Goal: Information Seeking & Learning: Learn about a topic

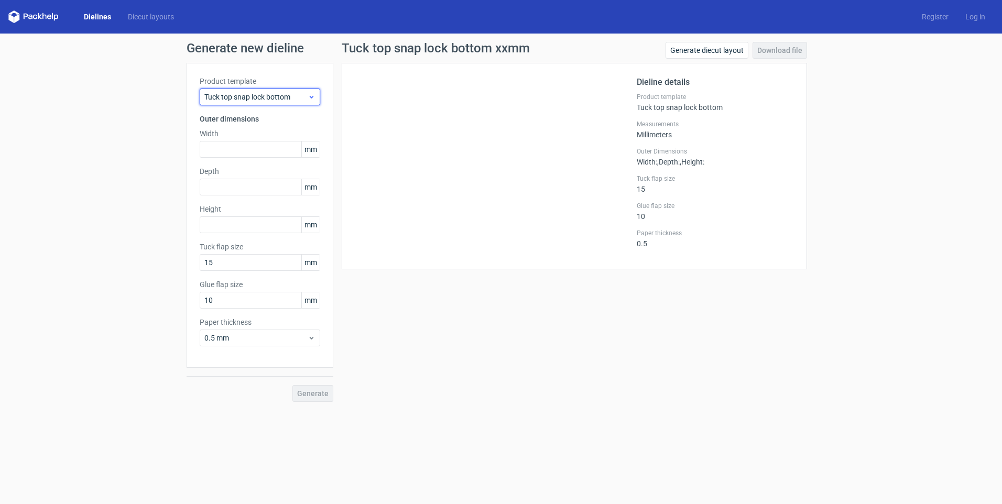
click at [266, 91] on div "Tuck top snap lock bottom" at bounding box center [260, 97] width 121 height 17
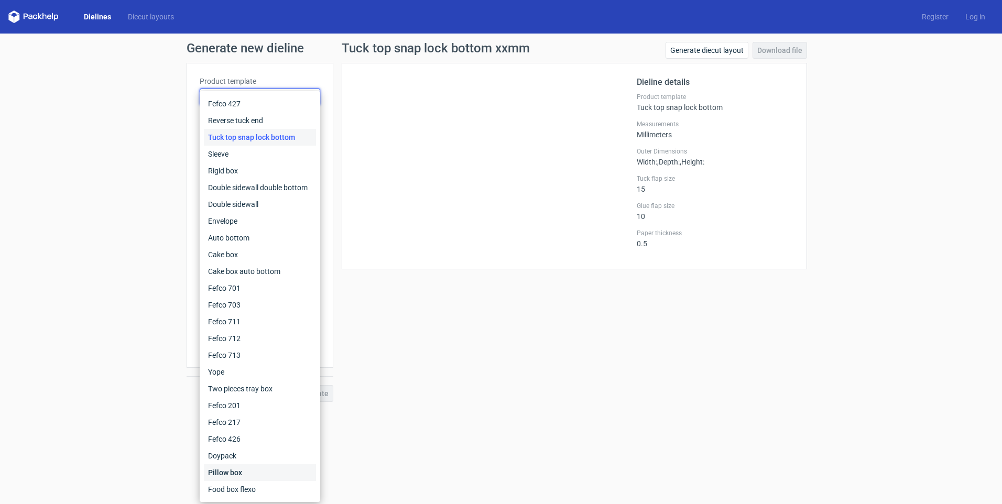
click at [245, 473] on div "Pillow box" at bounding box center [260, 472] width 112 height 17
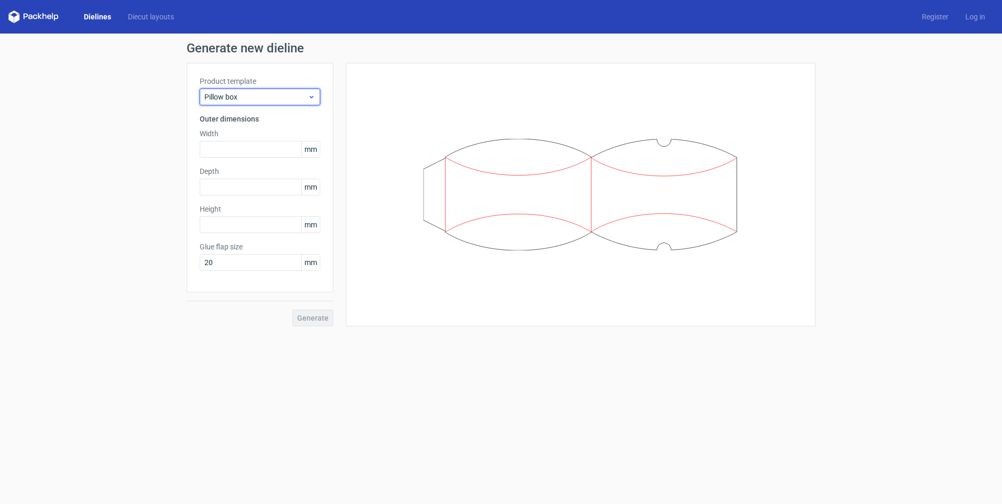
click at [237, 97] on span "Pillow box" at bounding box center [255, 97] width 103 height 10
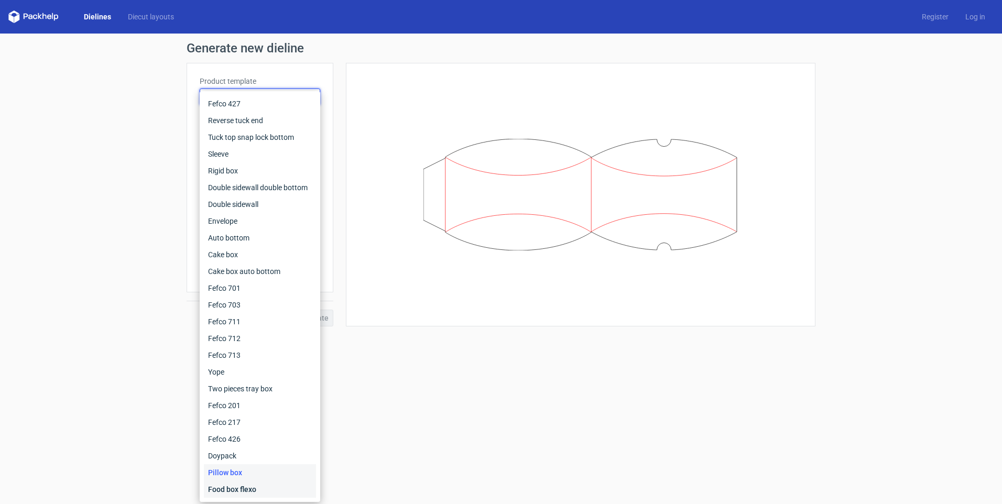
click at [249, 491] on div "Food box flexo" at bounding box center [260, 489] width 112 height 17
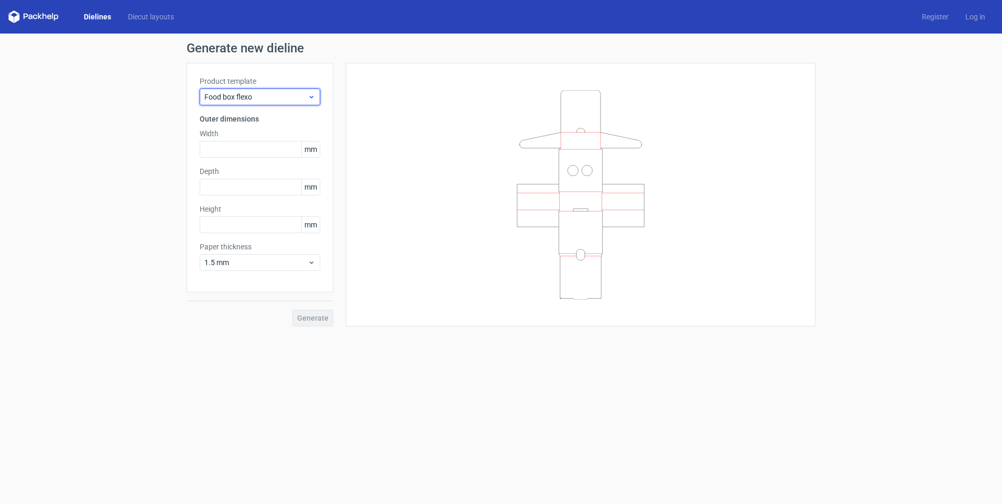
click at [258, 100] on span "Food box flexo" at bounding box center [255, 97] width 103 height 10
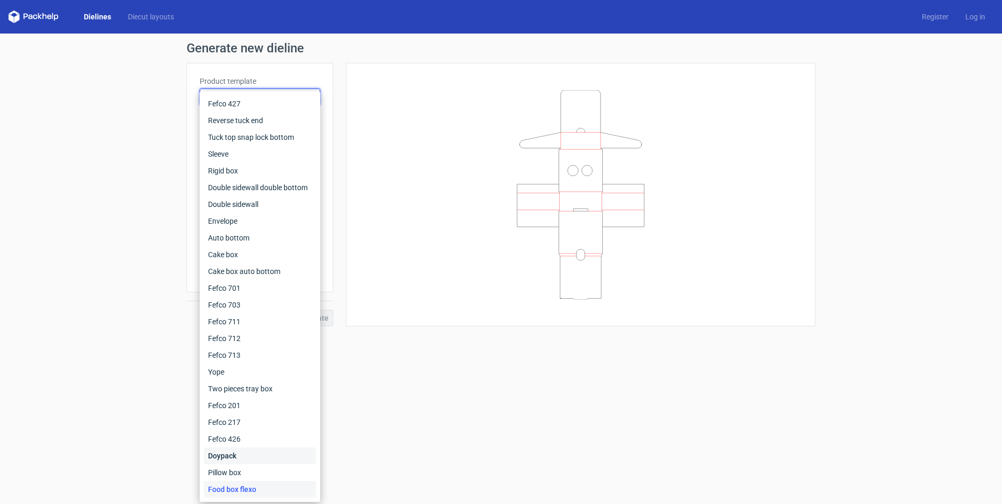
click at [226, 457] on div "Doypack" at bounding box center [260, 455] width 112 height 17
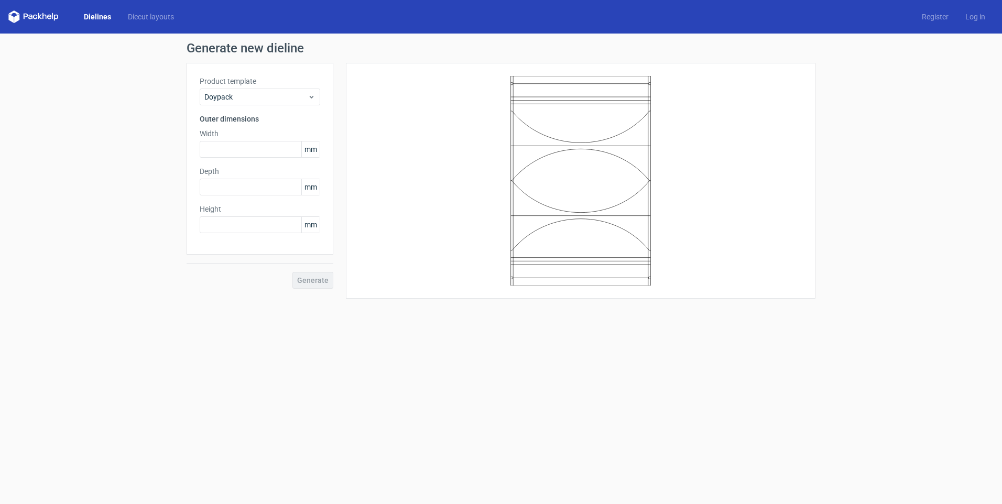
click at [264, 87] on div "Product template Doypack" at bounding box center [260, 90] width 121 height 29
click at [247, 93] on span "Doypack" at bounding box center [255, 97] width 103 height 10
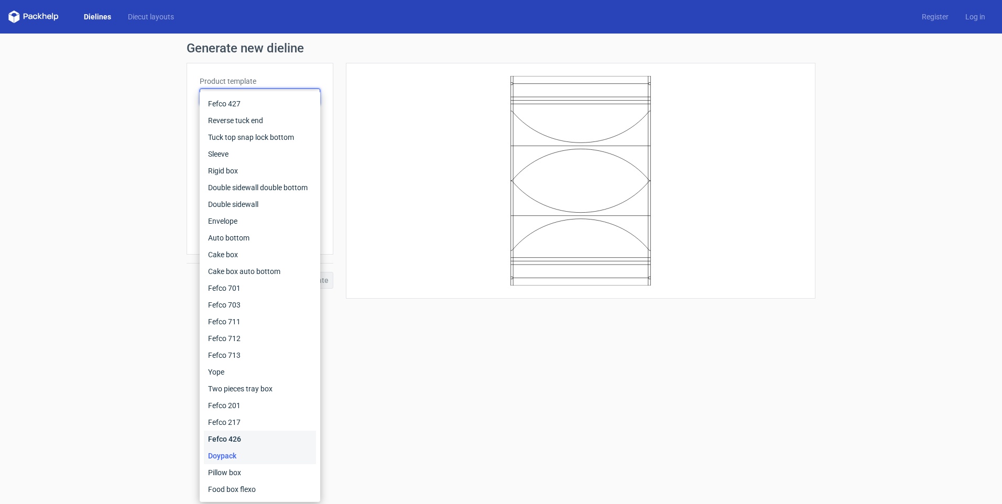
click at [243, 444] on div "Fefco 426" at bounding box center [260, 439] width 112 height 17
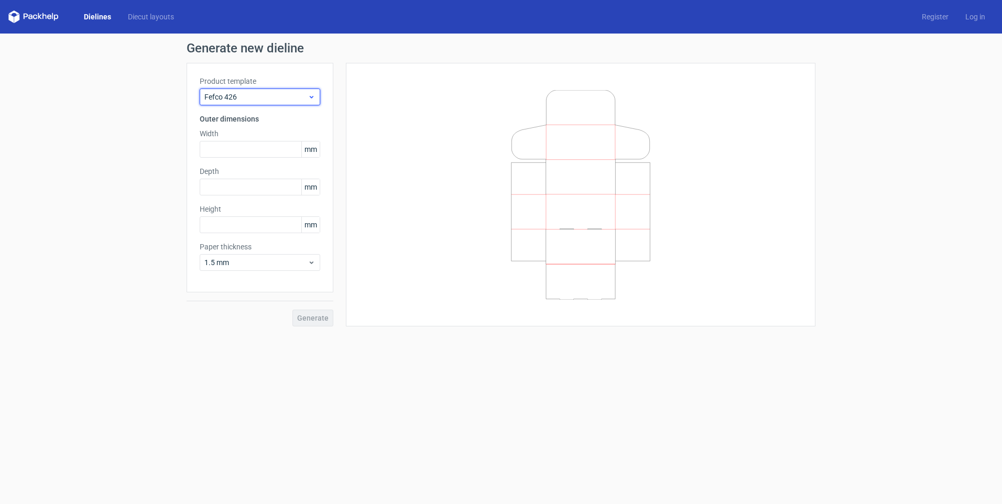
click at [273, 98] on span "Fefco 426" at bounding box center [255, 97] width 103 height 10
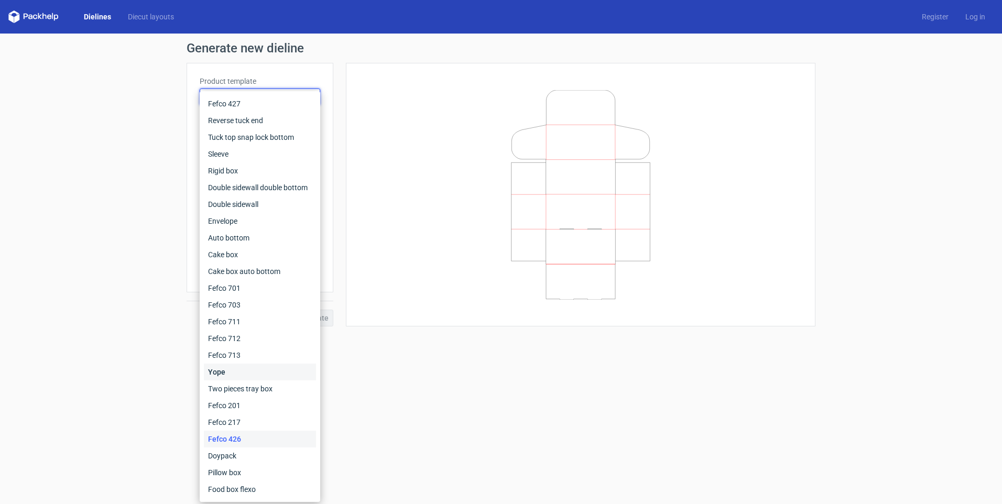
click at [225, 372] on div "Yope" at bounding box center [260, 372] width 112 height 17
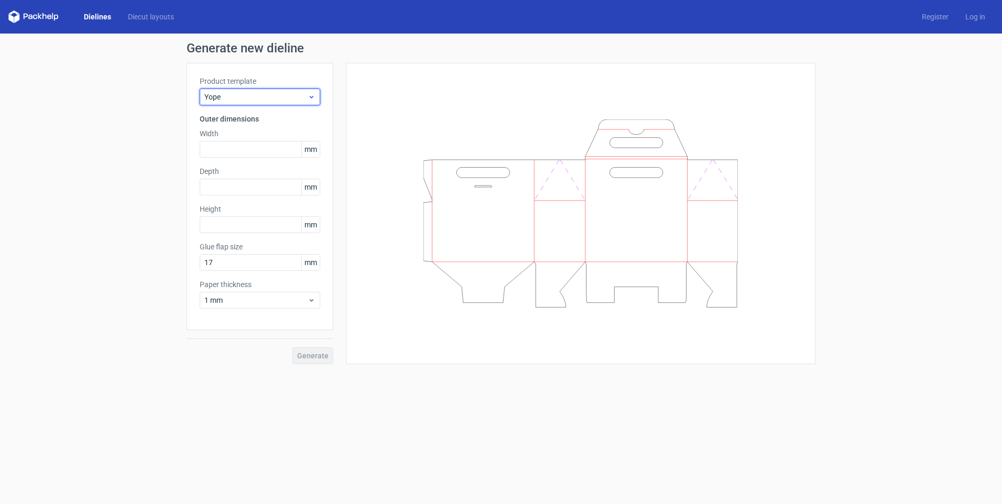
click at [242, 96] on span "Yope" at bounding box center [255, 97] width 103 height 10
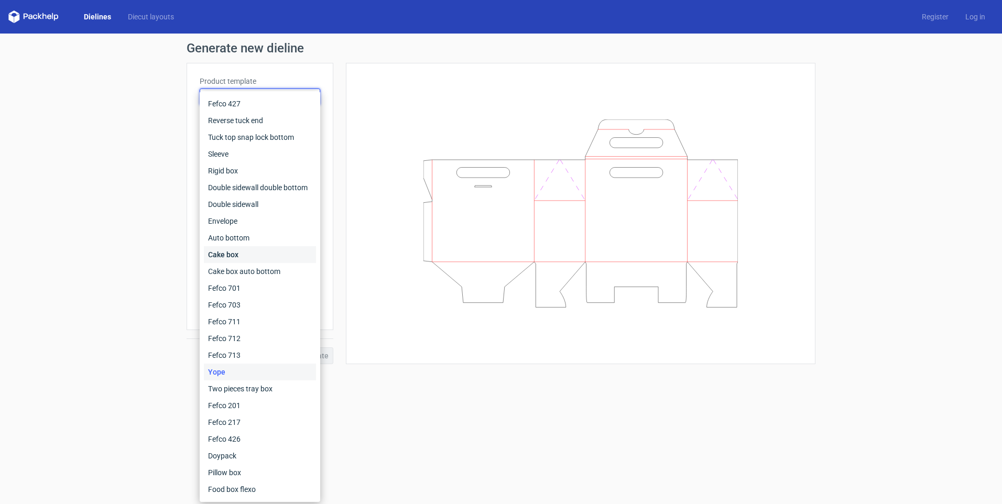
click at [232, 253] on div "Cake box" at bounding box center [260, 254] width 112 height 17
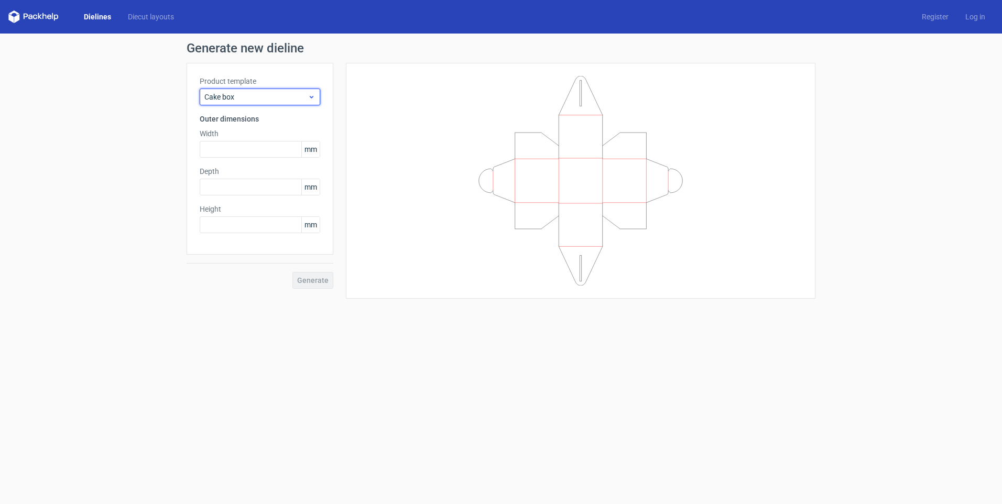
click at [250, 89] on div "Cake box" at bounding box center [260, 97] width 121 height 17
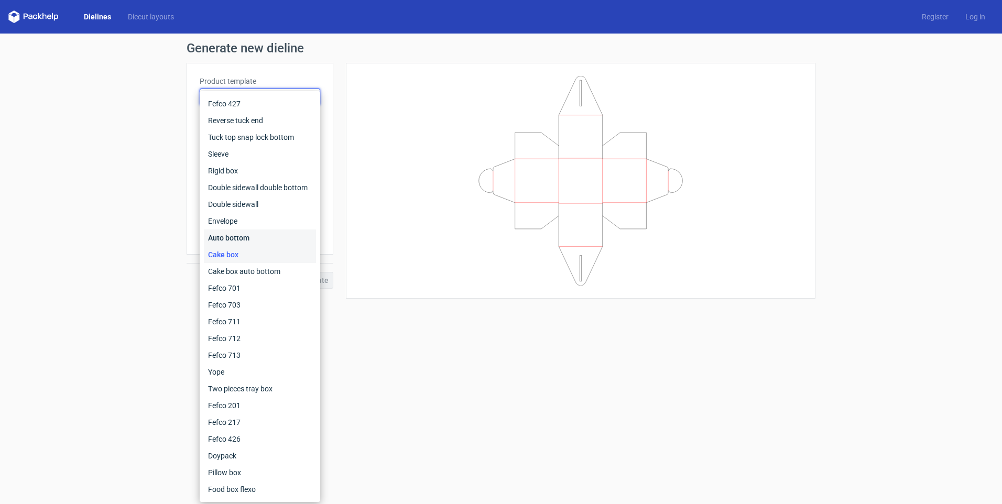
click at [230, 240] on div "Auto bottom" at bounding box center [260, 238] width 112 height 17
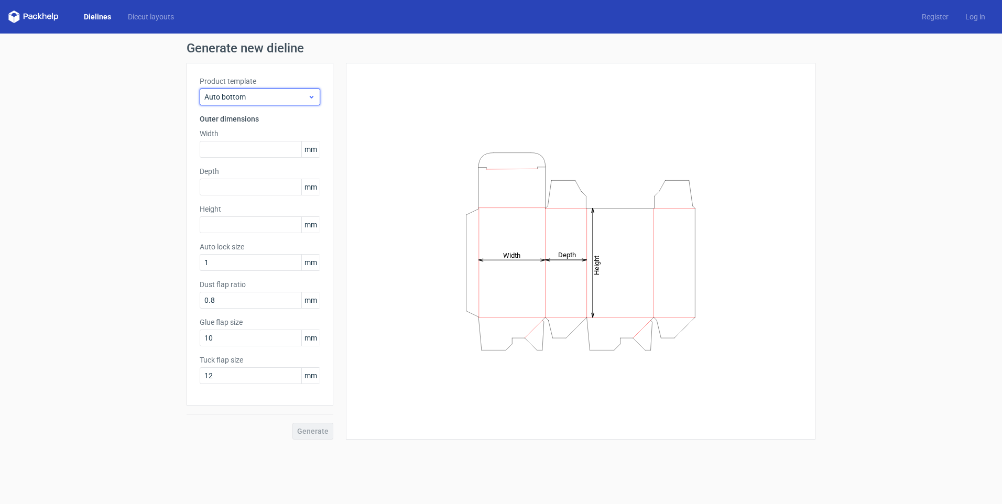
click at [258, 97] on span "Auto bottom" at bounding box center [255, 97] width 103 height 10
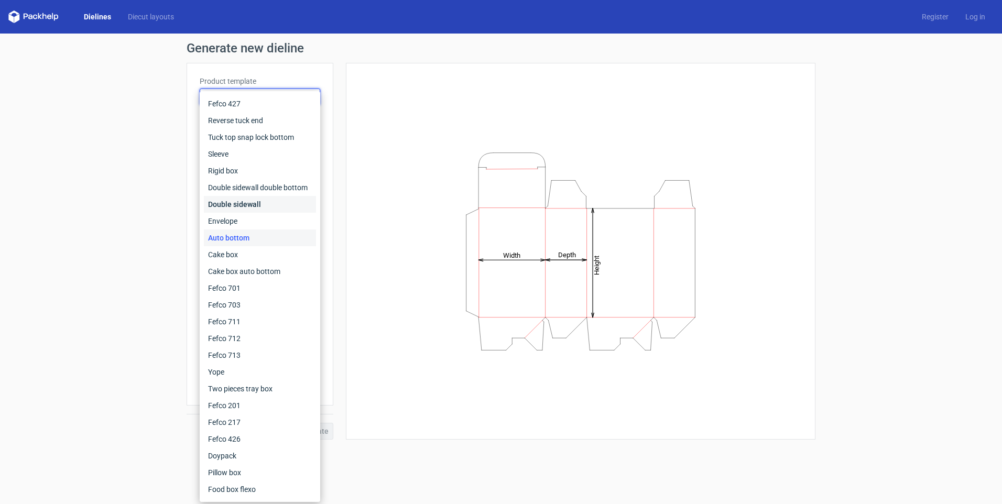
click at [241, 206] on div "Double sidewall" at bounding box center [260, 204] width 112 height 17
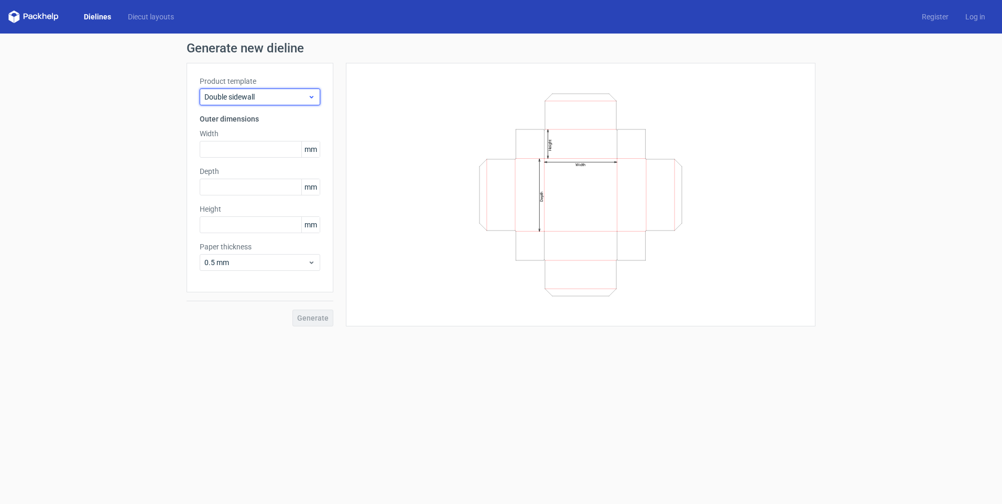
click at [249, 100] on span "Double sidewall" at bounding box center [255, 97] width 103 height 10
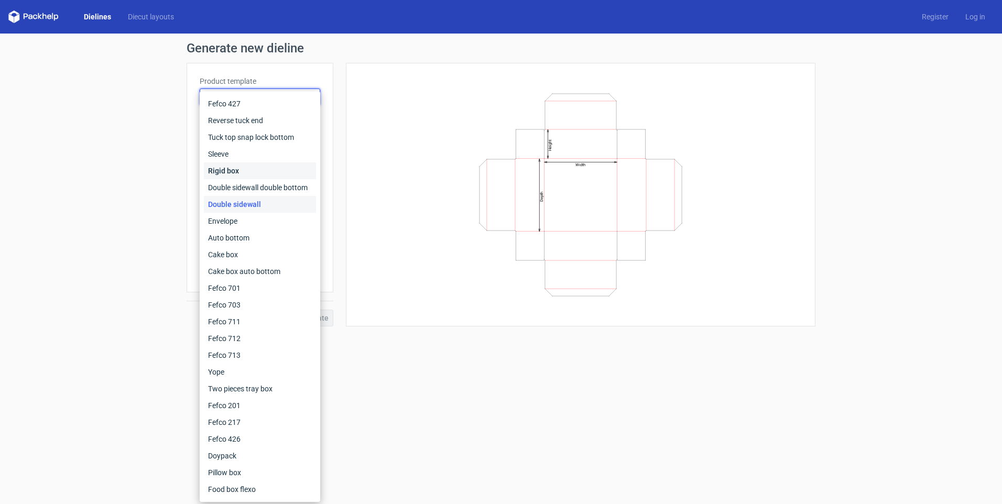
click at [237, 170] on div "Rigid box" at bounding box center [260, 170] width 112 height 17
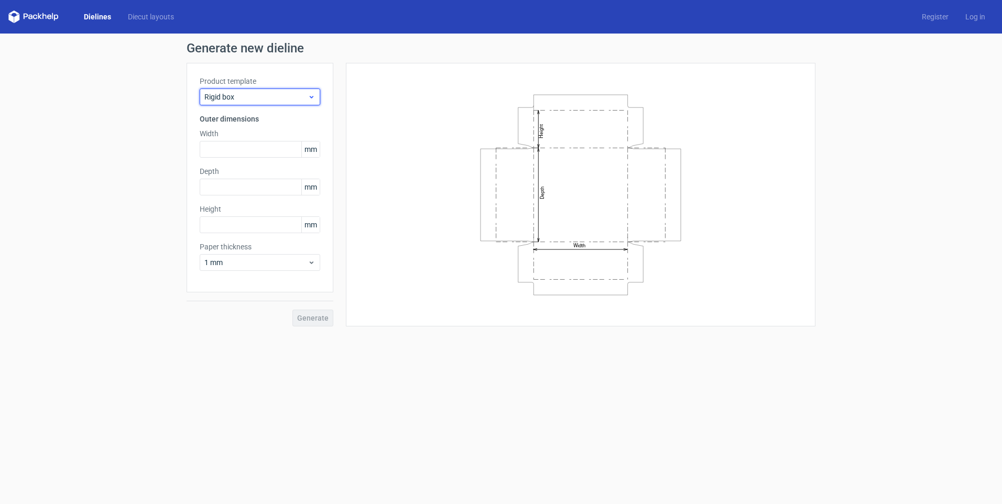
click at [270, 100] on span "Rigid box" at bounding box center [255, 97] width 103 height 10
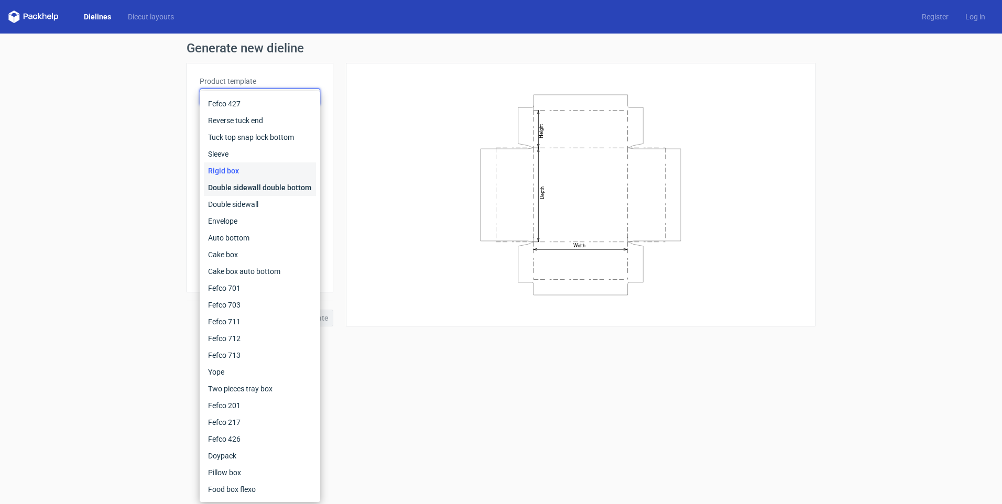
click at [279, 185] on div "Double sidewall double bottom" at bounding box center [260, 187] width 112 height 17
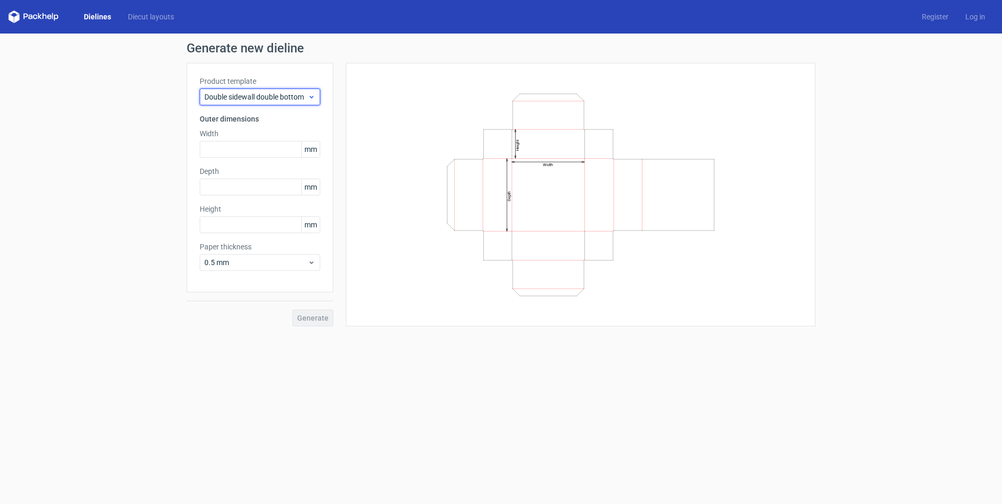
click at [251, 97] on span "Double sidewall double bottom" at bounding box center [255, 97] width 103 height 10
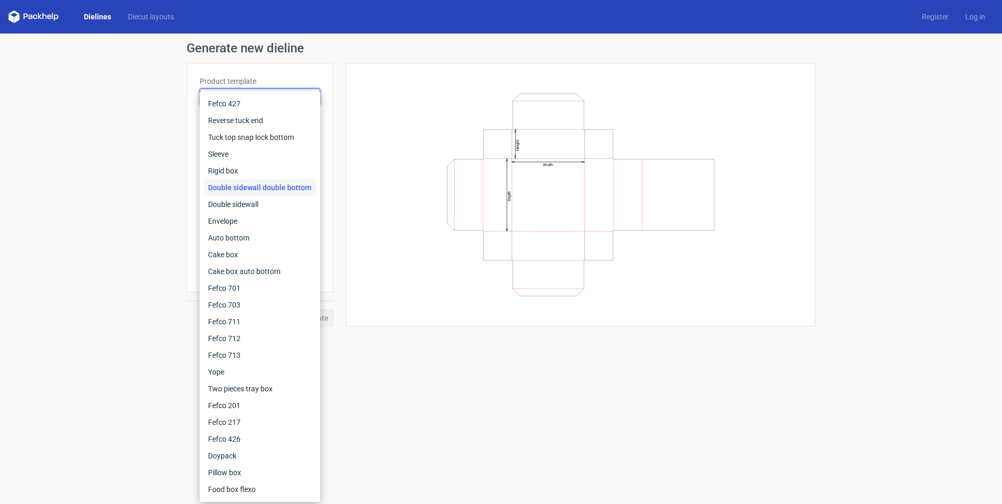
click at [471, 393] on form "Generate new dieline Product template Double sidewall double bottom Outer dimen…" at bounding box center [501, 269] width 1002 height 471
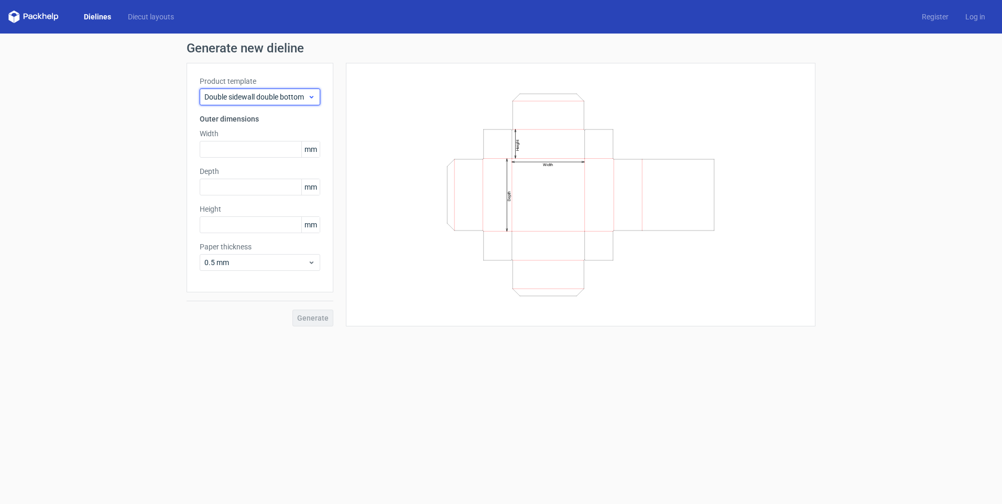
click at [229, 92] on span "Double sidewall double bottom" at bounding box center [255, 97] width 103 height 10
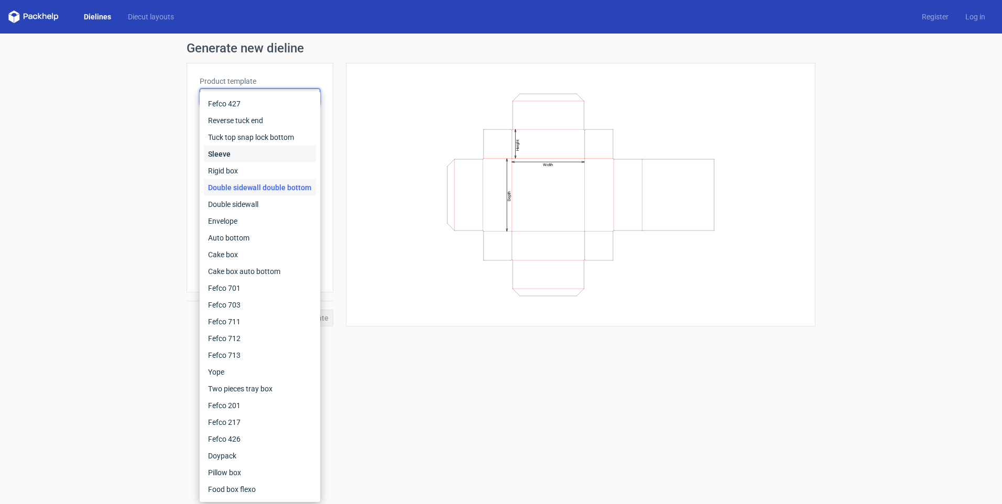
click at [244, 155] on div "Sleeve" at bounding box center [260, 154] width 112 height 17
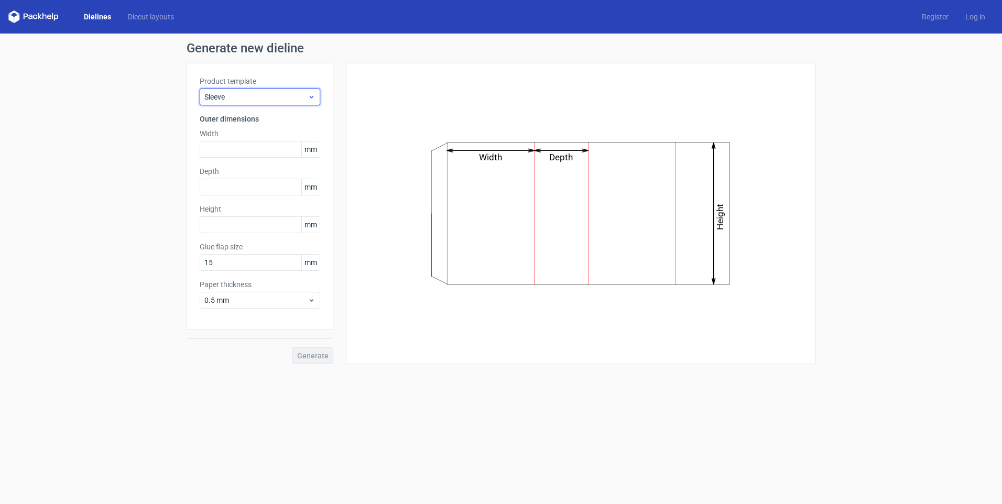
click at [249, 91] on div "Sleeve" at bounding box center [260, 97] width 121 height 17
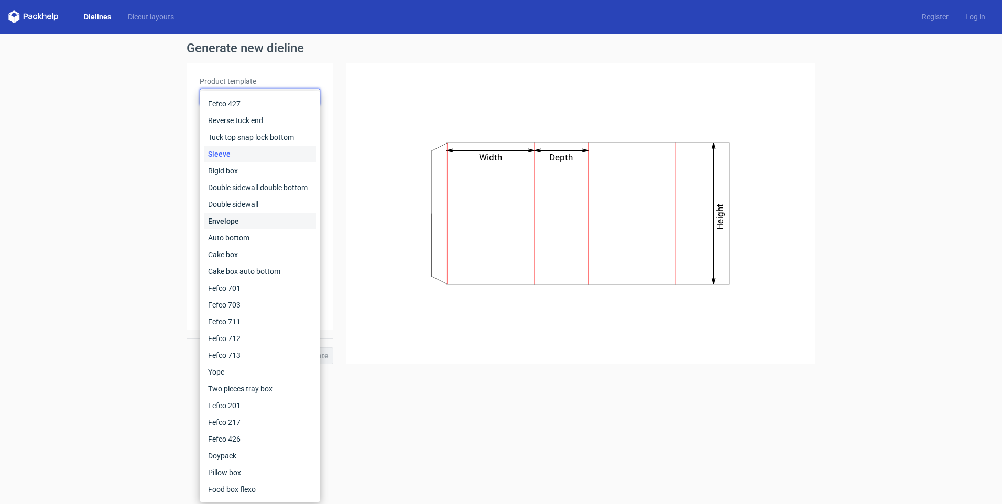
click at [246, 221] on div "Envelope" at bounding box center [260, 221] width 112 height 17
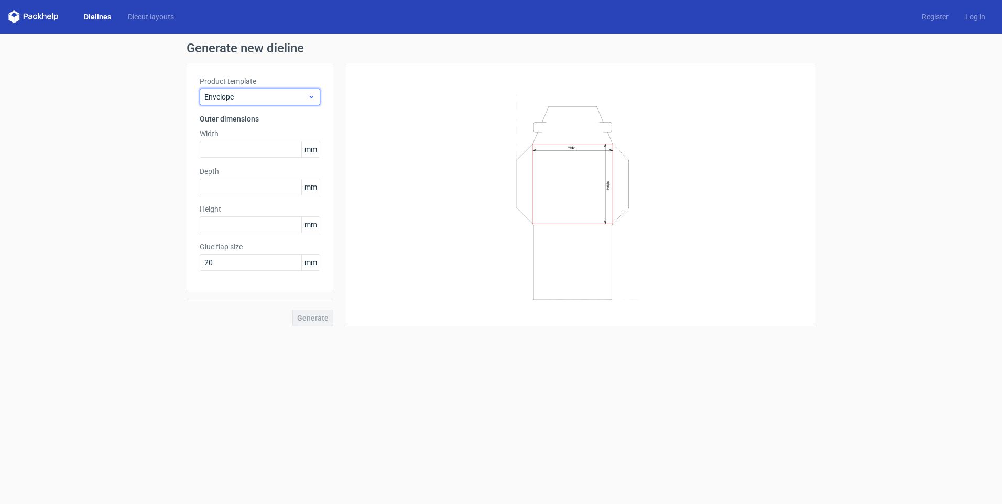
click at [232, 96] on span "Envelope" at bounding box center [255, 97] width 103 height 10
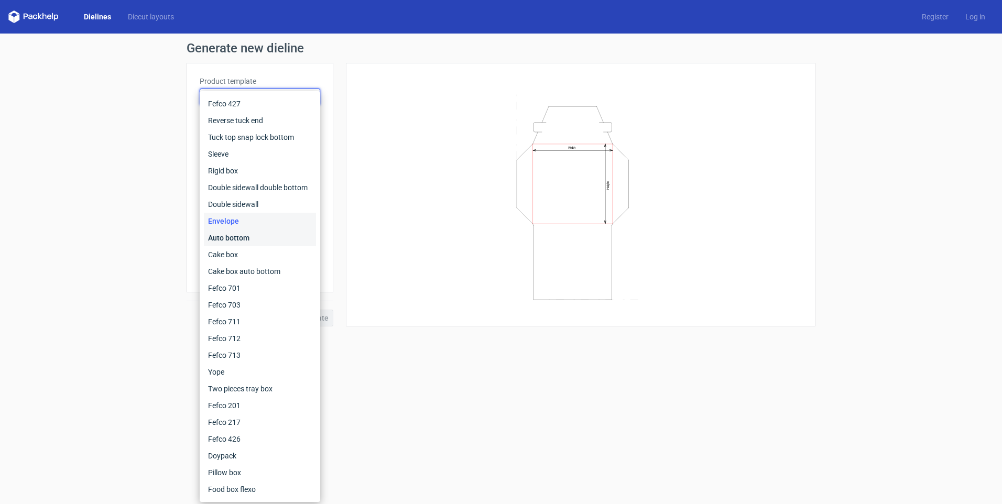
click at [252, 233] on div "Auto bottom" at bounding box center [260, 238] width 112 height 17
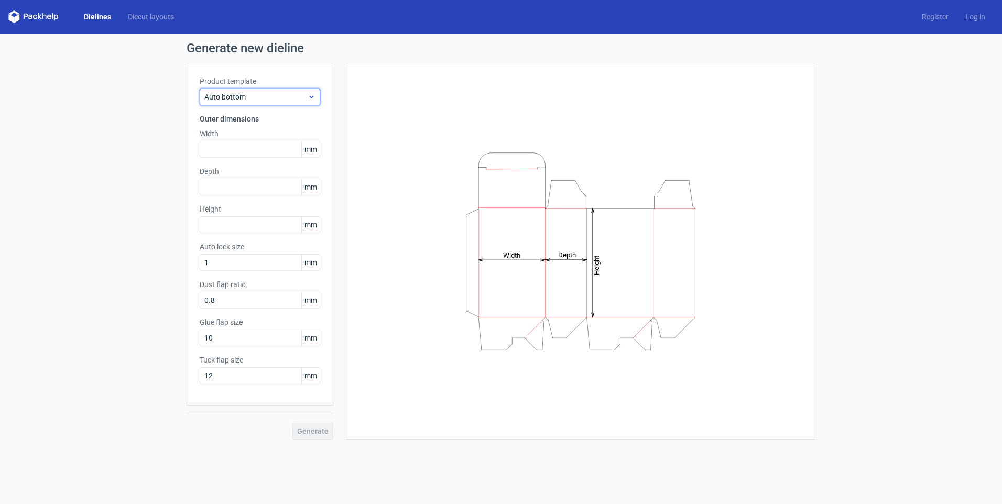
click at [253, 98] on span "Auto bottom" at bounding box center [255, 97] width 103 height 10
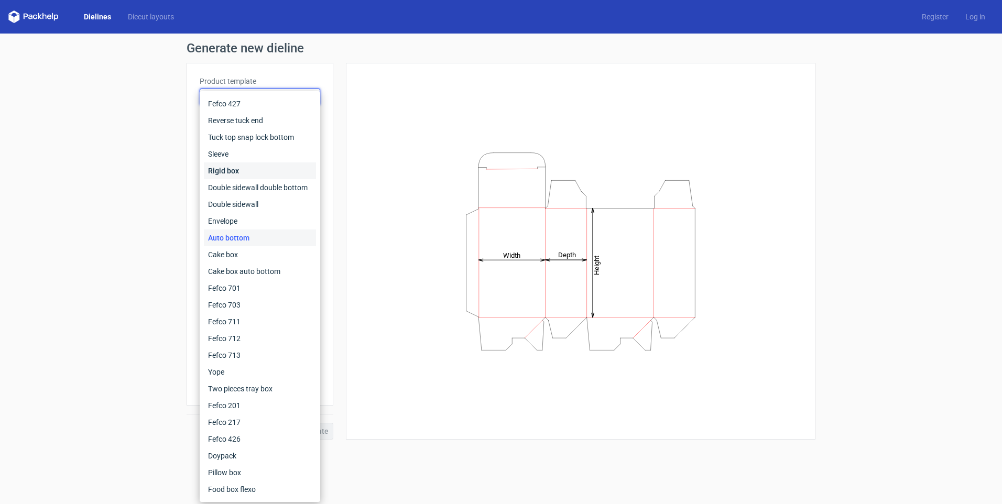
click at [235, 173] on div "Rigid box" at bounding box center [260, 170] width 112 height 17
